Goal: Task Accomplishment & Management: Complete application form

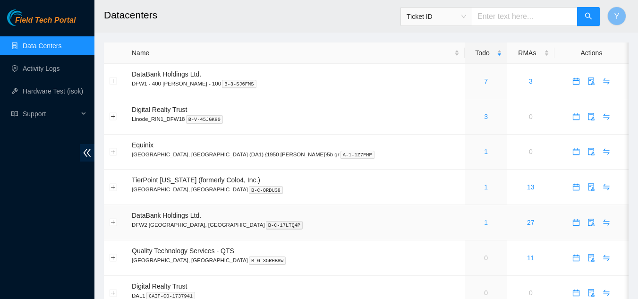
click at [484, 225] on link "1" at bounding box center [486, 223] width 4 height 8
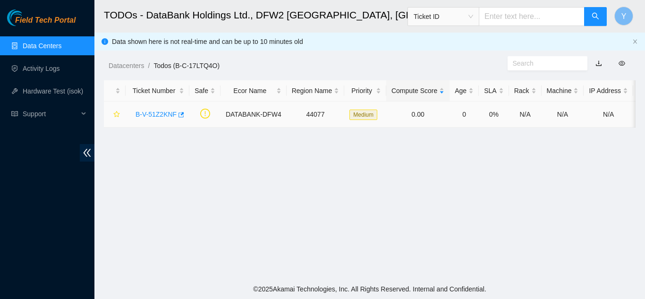
click at [159, 115] on link "B-V-51Z2KNF" at bounding box center [156, 114] width 41 height 8
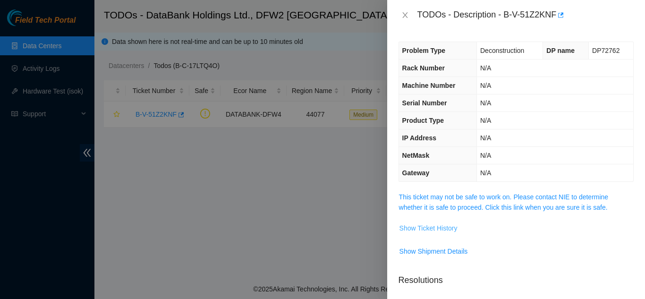
click at [440, 229] on span "Show Ticket History" at bounding box center [428, 228] width 58 height 10
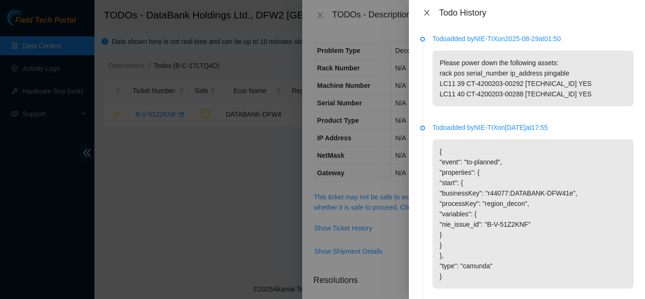
click at [427, 13] on icon "close" at bounding box center [426, 13] width 5 height 6
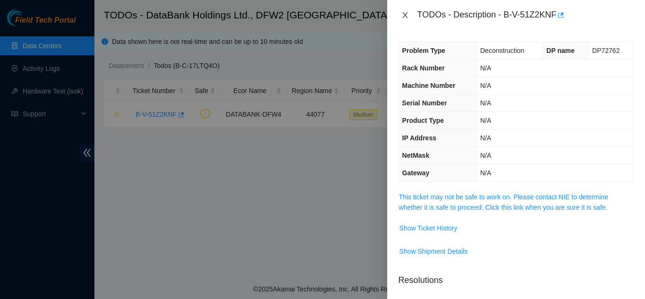
click at [406, 15] on icon "close" at bounding box center [405, 15] width 8 height 8
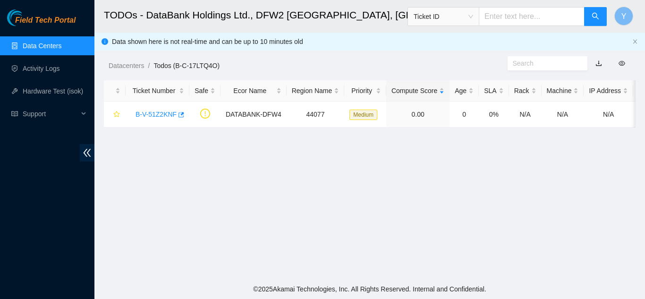
click at [46, 47] on link "Data Centers" at bounding box center [42, 46] width 39 height 8
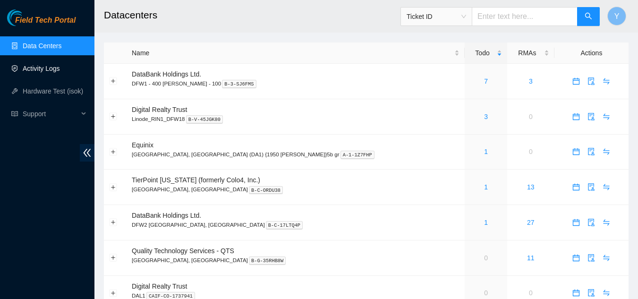
click at [35, 67] on link "Activity Logs" at bounding box center [41, 69] width 37 height 8
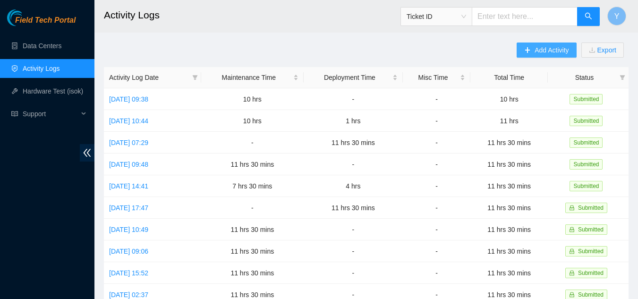
click at [553, 48] on span "Add Activity" at bounding box center [552, 50] width 34 height 10
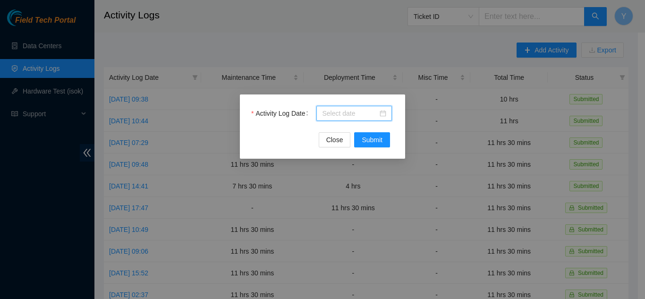
click at [342, 113] on input "Activity Log Date" at bounding box center [350, 113] width 56 height 10
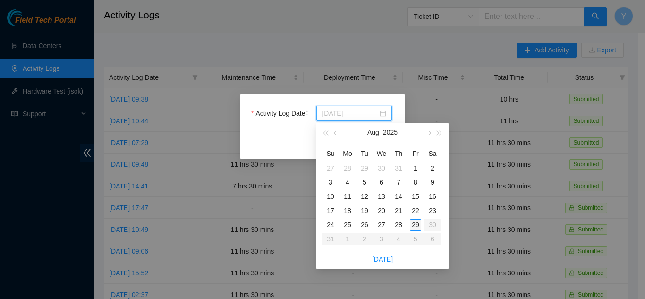
type input "2025-08-29"
click at [412, 222] on div "29" at bounding box center [415, 224] width 11 height 11
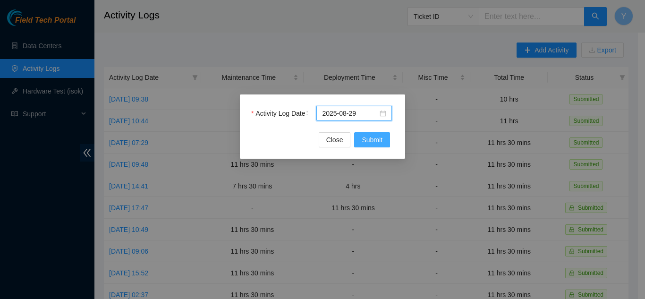
click at [374, 138] on span "Submit" at bounding box center [372, 140] width 21 height 10
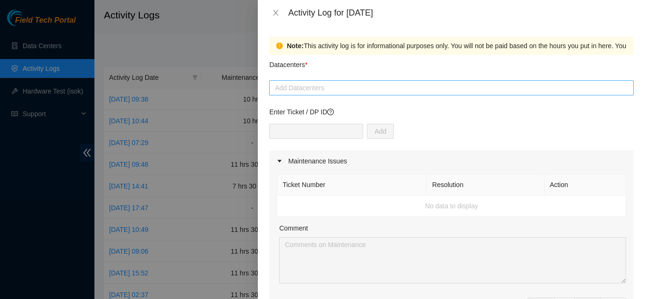
click at [306, 88] on div at bounding box center [452, 87] width 360 height 11
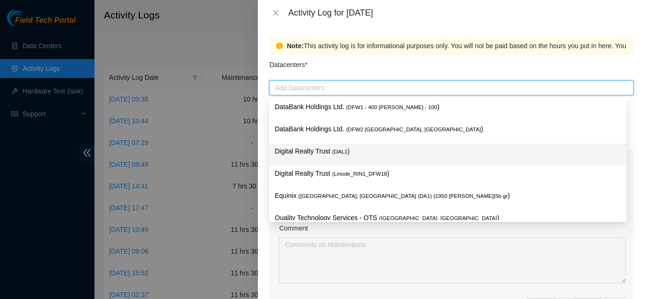
scroll to position [34, 0]
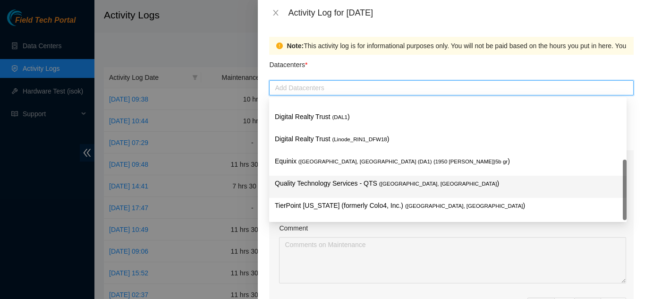
click at [322, 181] on p "Quality Technology Services - QTS ( Irving, TX )" at bounding box center [448, 183] width 346 height 11
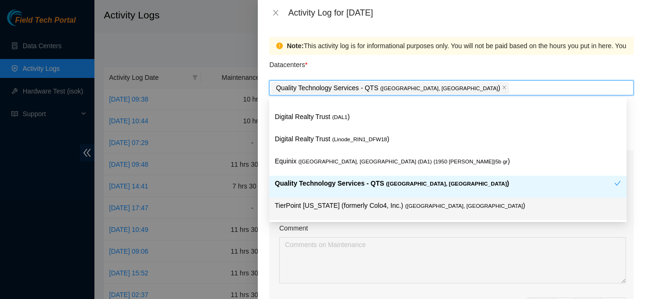
click at [308, 204] on p "TierPoint Texas (formerly Colo4, Inc.) ( Dallas, TX )" at bounding box center [448, 205] width 346 height 11
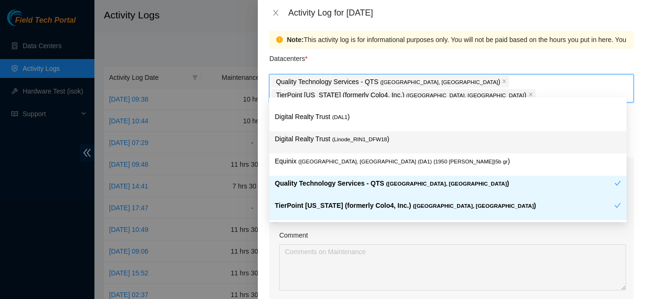
scroll to position [0, 0]
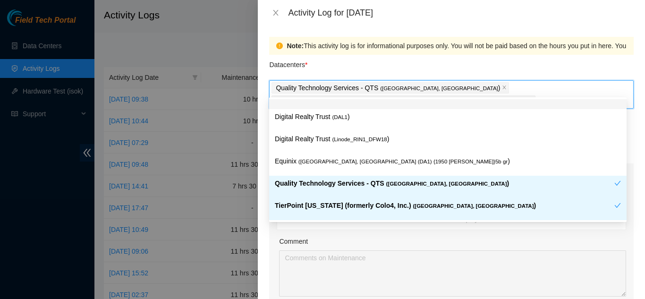
click at [599, 86] on div "Quality Technology Services - QTS ( Irving, TX ) TierPoint Texas (formerly Colo…" at bounding box center [452, 94] width 360 height 26
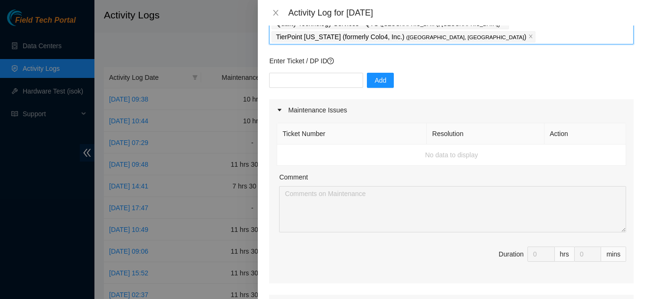
scroll to position [47, 0]
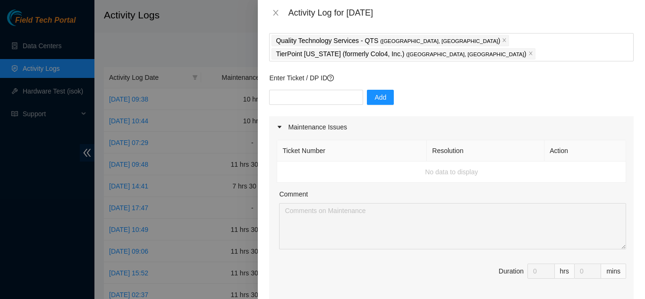
click at [279, 126] on icon "caret-right" at bounding box center [280, 127] width 4 height 2
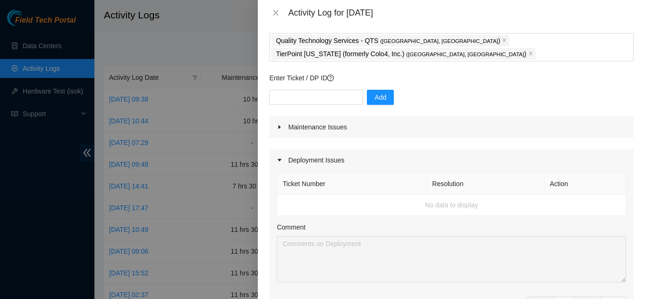
click at [277, 124] on icon "caret-right" at bounding box center [280, 127] width 6 height 6
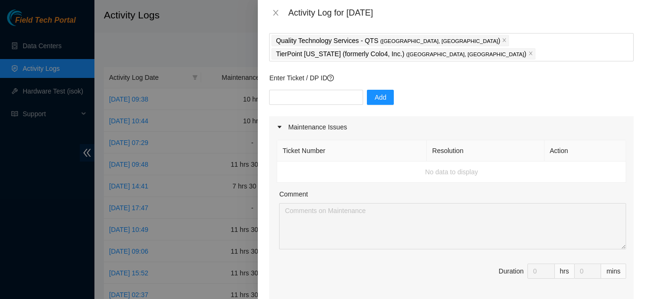
click at [392, 161] on td "No data to display" at bounding box center [451, 171] width 349 height 21
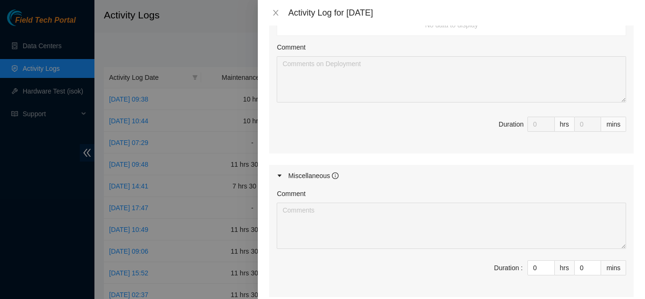
scroll to position [385, 0]
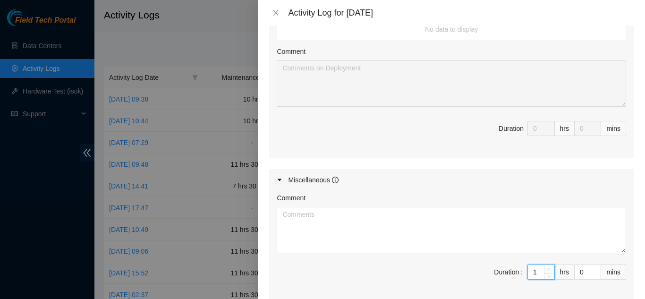
type input "1"
click at [548, 268] on icon "up" at bounding box center [549, 269] width 3 height 3
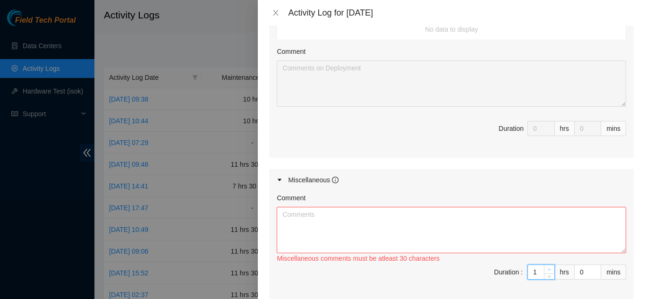
type input "2"
click at [548, 268] on icon "up" at bounding box center [549, 269] width 3 height 3
type input "3"
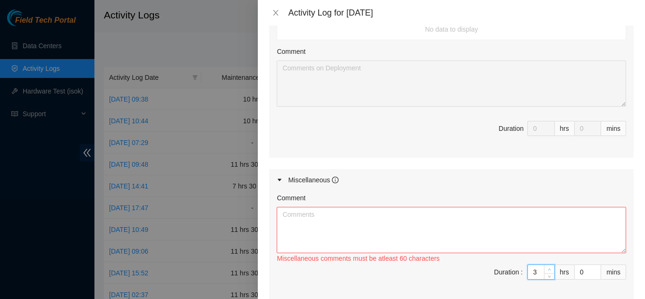
click at [548, 268] on icon "up" at bounding box center [549, 269] width 3 height 3
type input "4"
click at [548, 268] on icon "up" at bounding box center [549, 269] width 3 height 3
type input "5"
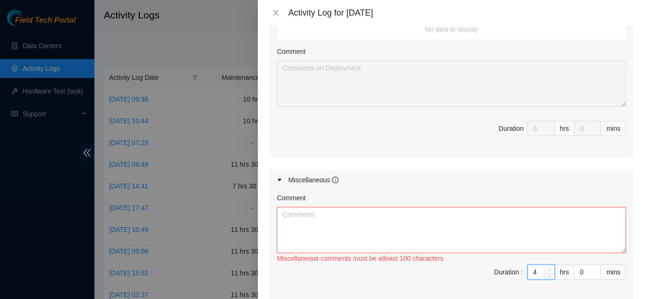
type input "5"
click at [548, 268] on icon "up" at bounding box center [549, 269] width 3 height 3
type input "6"
click at [548, 268] on icon "up" at bounding box center [549, 269] width 3 height 3
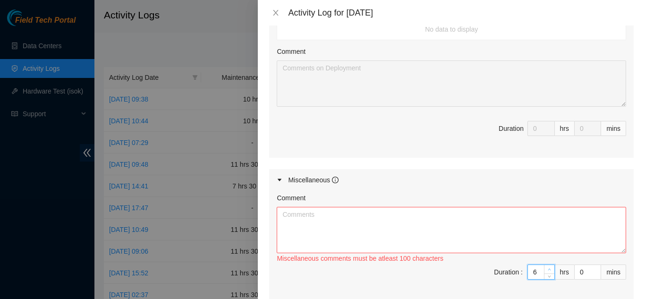
type input "7"
click at [548, 268] on icon "up" at bounding box center [549, 269] width 3 height 3
type input "8"
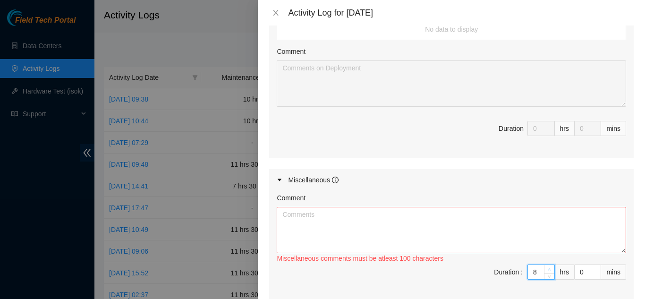
click at [548, 268] on icon "up" at bounding box center [549, 269] width 3 height 3
click at [444, 212] on textarea "Comment" at bounding box center [451, 230] width 349 height 46
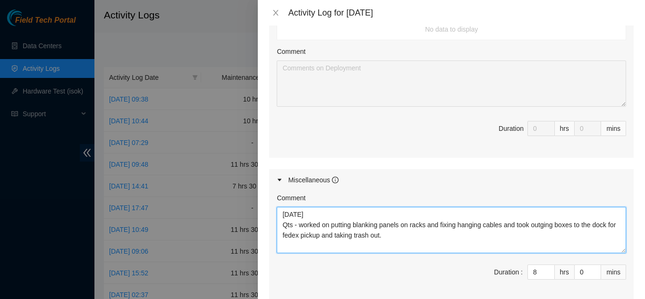
drag, startPoint x: 299, startPoint y: 211, endPoint x: 394, endPoint y: 227, distance: 96.3
click at [394, 227] on textarea "8/29/2025 Qts - worked on putting blanking panels on racks and fixing hanging c…" at bounding box center [451, 230] width 349 height 46
click at [399, 226] on textarea "8/29/2025 Qts - worked on putting blanking panels on racks and fixing hanging c…" at bounding box center [451, 230] width 349 height 46
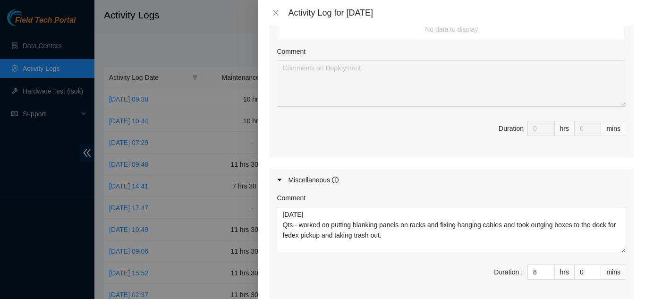
click at [402, 193] on div "Comment" at bounding box center [451, 200] width 349 height 14
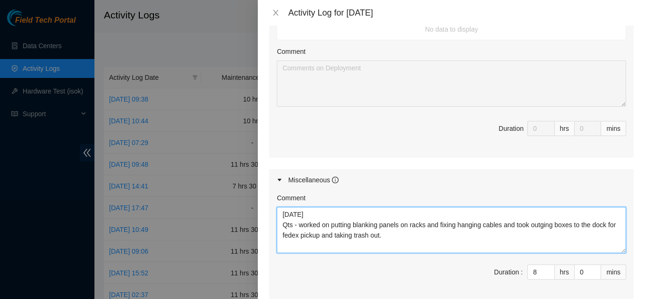
click at [397, 222] on textarea "8/29/2025 Qts - worked on putting blanking panels on racks and fixing hanging c…" at bounding box center [451, 230] width 349 height 46
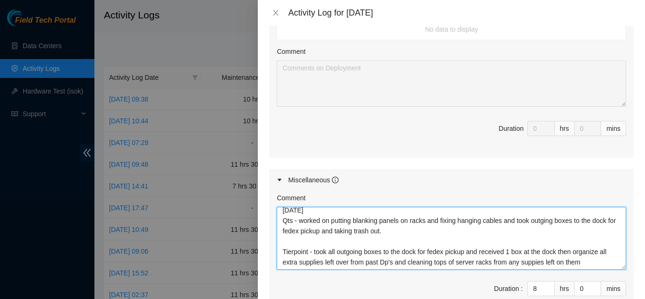
scroll to position [0, 0]
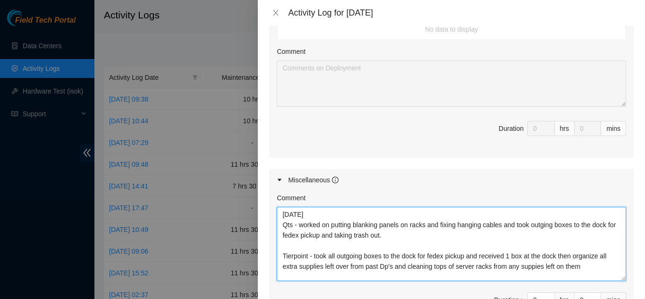
drag, startPoint x: 617, startPoint y: 238, endPoint x: 620, endPoint y: 265, distance: 28.1
click at [620, 265] on div "Comment 8/29/2025 Qts - worked on putting blanking panels on racks and fixing h…" at bounding box center [451, 260] width 365 height 138
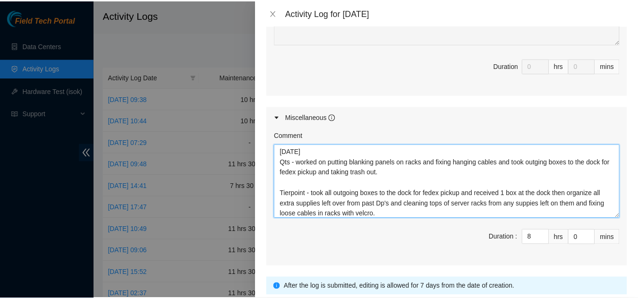
scroll to position [506, 0]
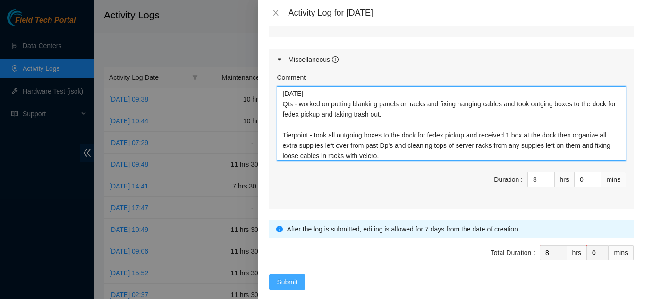
type textarea "8/29/2025 Qts - worked on putting blanking panels on racks and fixing hanging c…"
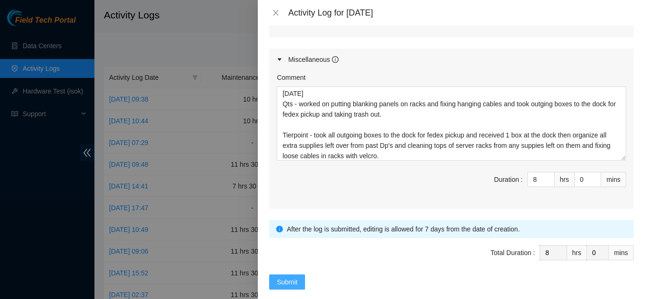
click at [289, 277] on span "Submit" at bounding box center [287, 282] width 21 height 10
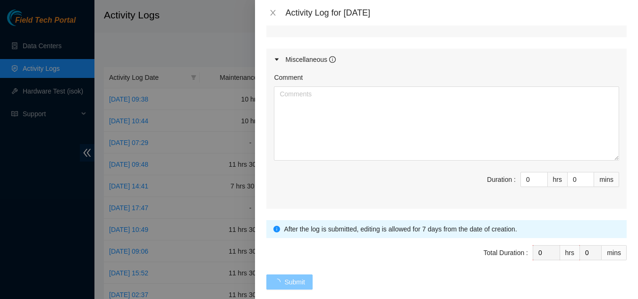
scroll to position [0, 0]
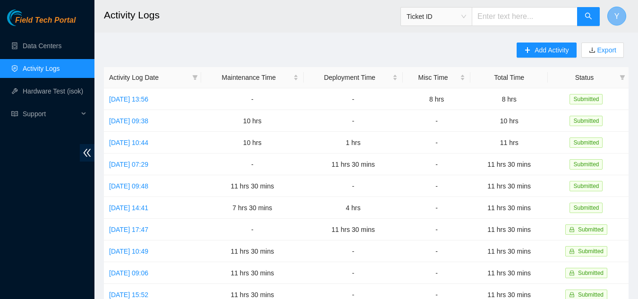
click at [612, 18] on button "Y" at bounding box center [616, 16] width 19 height 19
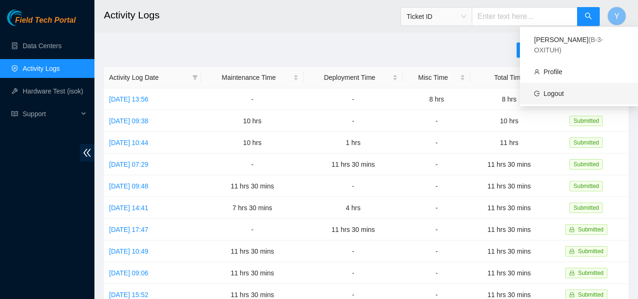
click at [558, 90] on link "Logout" at bounding box center [553, 94] width 20 height 8
